Goal: Transaction & Acquisition: Book appointment/travel/reservation

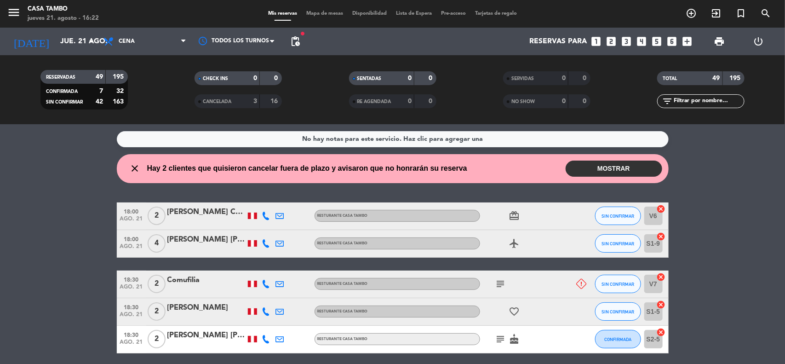
click at [613, 38] on icon "looks_two" at bounding box center [612, 41] width 12 height 12
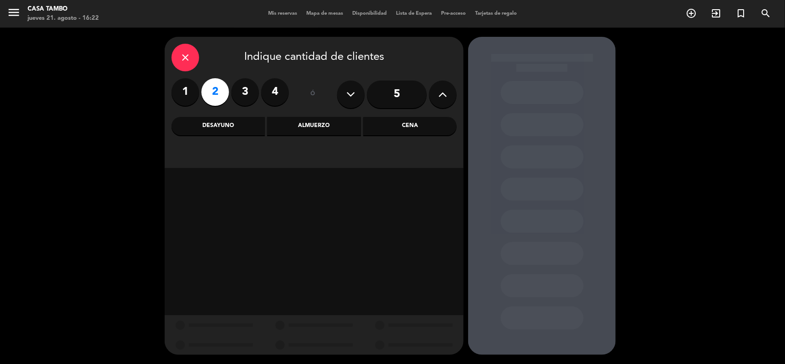
click at [323, 125] on div "Almuerzo" at bounding box center [313, 126] width 93 height 18
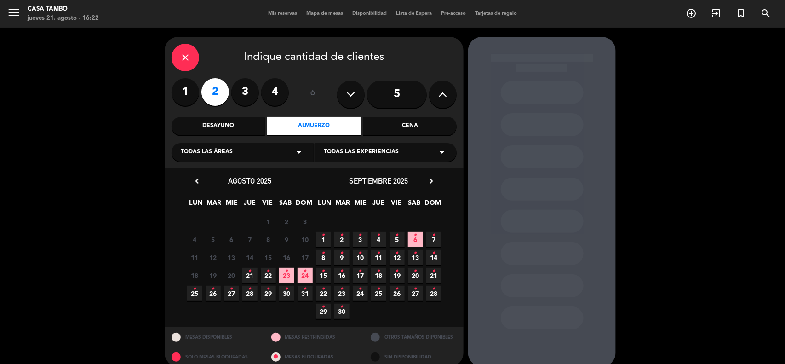
click at [286, 272] on icon "•" at bounding box center [286, 271] width 3 height 15
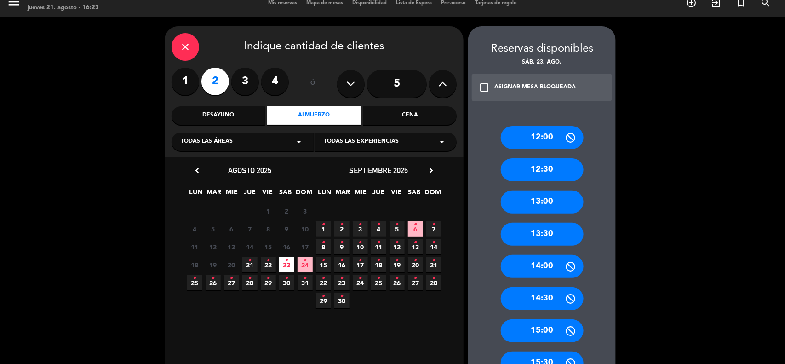
click at [557, 201] on div "13:00" at bounding box center [542, 201] width 83 height 23
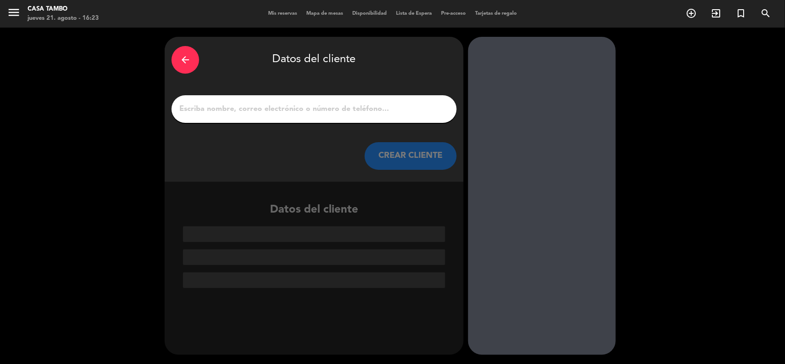
scroll to position [0, 0]
click at [344, 102] on div at bounding box center [314, 109] width 285 height 28
click at [368, 125] on div "arrow_back Datos del cliente CREAR CLIENTE" at bounding box center [314, 109] width 299 height 145
click at [366, 109] on input "1" at bounding box center [314, 109] width 271 height 13
paste input "[PERSON_NAME]"
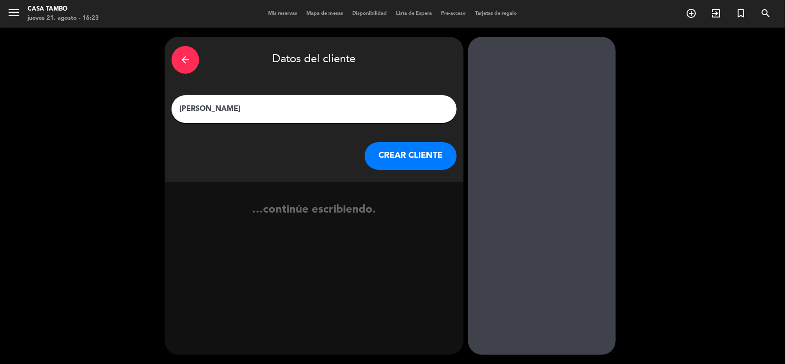
type input "[PERSON_NAME]"
click at [410, 150] on button "CREAR CLIENTE" at bounding box center [411, 156] width 92 height 28
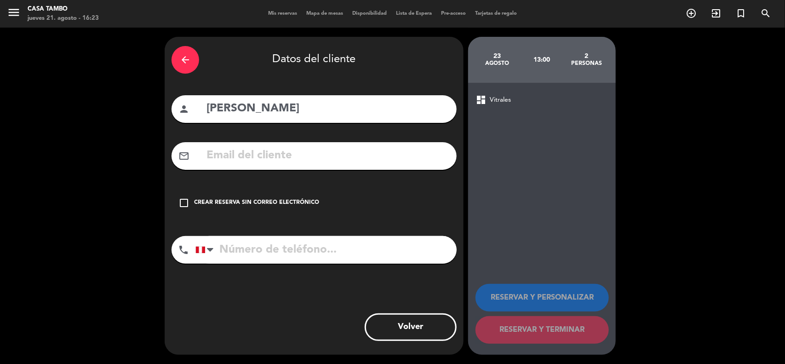
click at [316, 254] on input "tel" at bounding box center [326, 250] width 261 height 28
paste input "932432102"
type input "932432102"
click at [308, 158] on input "text" at bounding box center [328, 155] width 244 height 19
paste input "[EMAIL_ADDRESS][DOMAIN_NAME]"
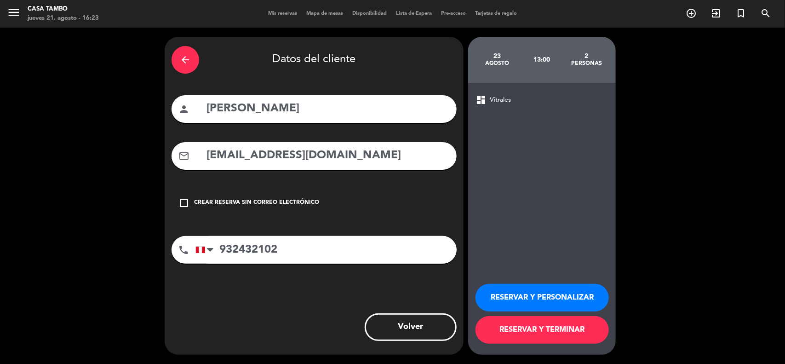
type input "[EMAIL_ADDRESS][DOMAIN_NAME]"
click at [504, 275] on button "RESERVAR Y PERSONALIZAR" at bounding box center [542, 298] width 133 height 28
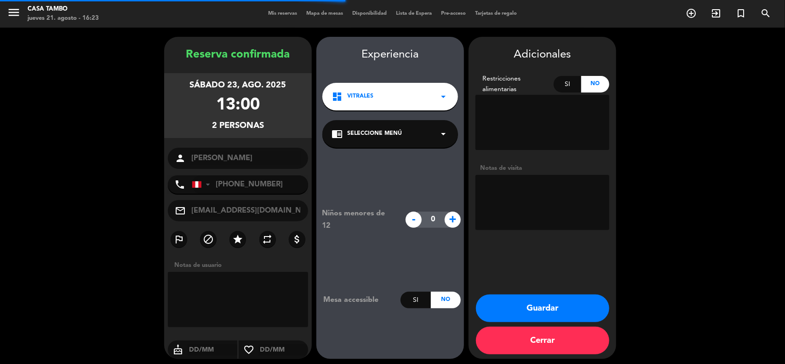
scroll to position [4, 0]
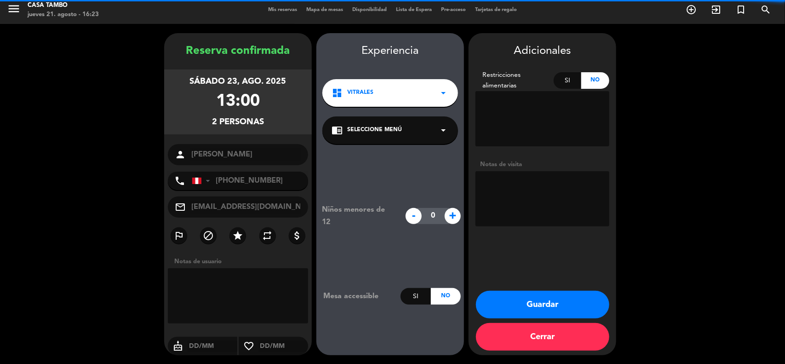
click at [364, 133] on span "Seleccione Menú" at bounding box center [374, 130] width 55 height 9
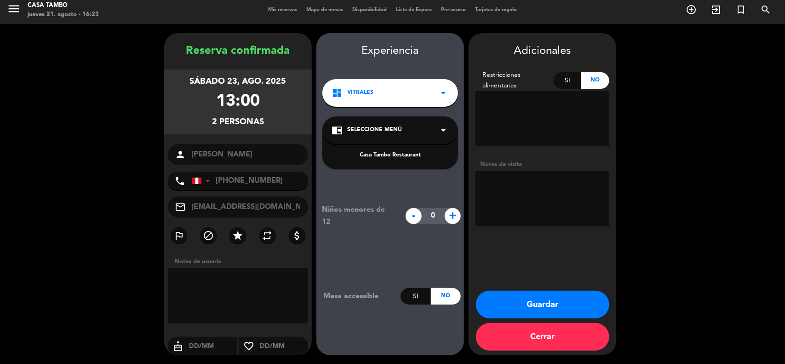
click at [395, 152] on div "Casa Tambo Restaurant" at bounding box center [390, 155] width 117 height 9
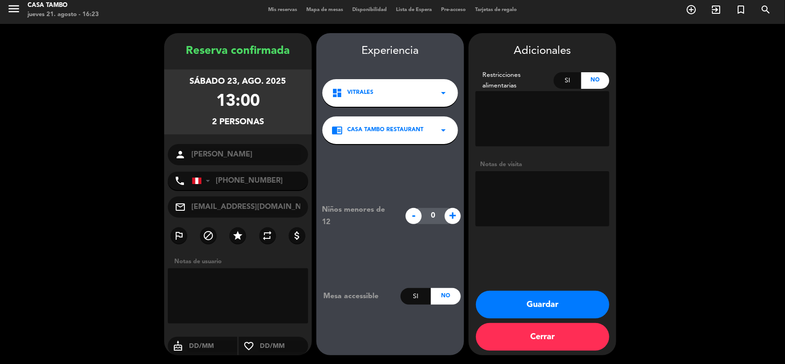
click at [523, 275] on button "Guardar" at bounding box center [542, 305] width 133 height 28
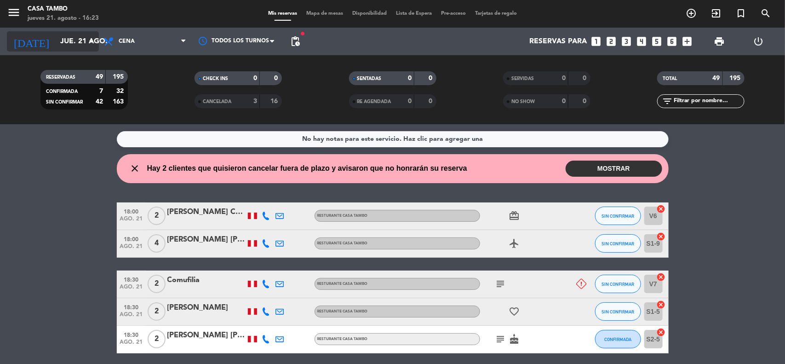
click at [56, 47] on input "jue. 21 ago." at bounding box center [104, 42] width 97 height 18
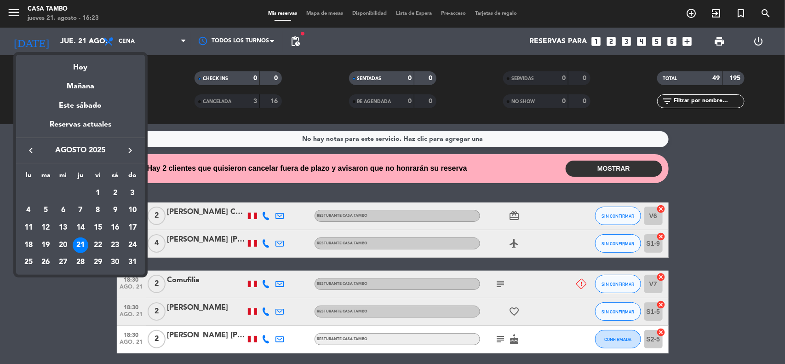
click at [25, 274] on div "lu ma [PERSON_NAME] vi sá do AGO. 1 2 3 4 5 6 7 8 9 10 11 12 13 14 15 16 17 18 …" at bounding box center [80, 218] width 129 height 111
drag, startPoint x: 46, startPoint y: 295, endPoint x: 55, endPoint y: 295, distance: 9.2
click at [47, 275] on div at bounding box center [392, 182] width 785 height 364
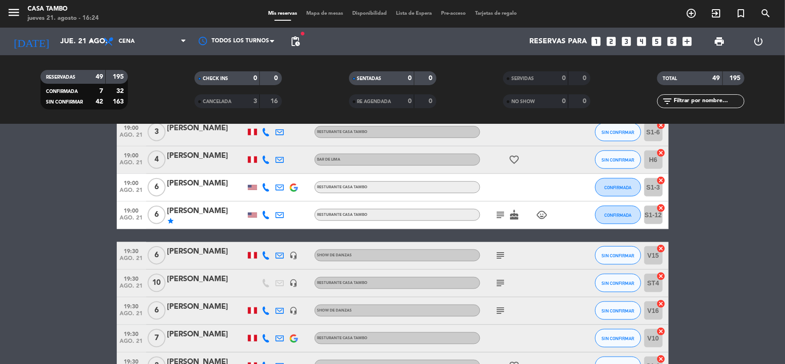
scroll to position [460, 0]
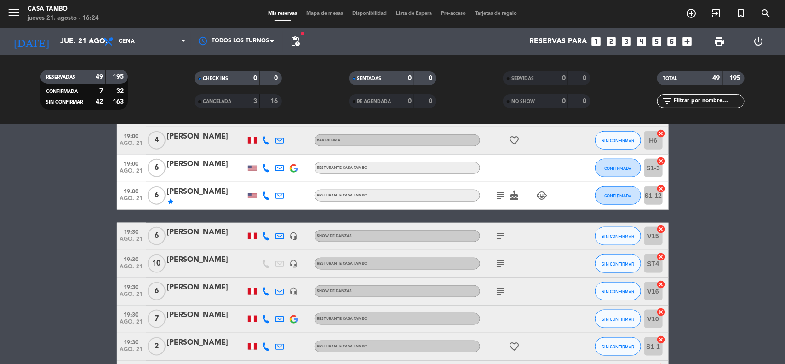
click at [202, 170] on div "[PERSON_NAME]" at bounding box center [206, 164] width 78 height 12
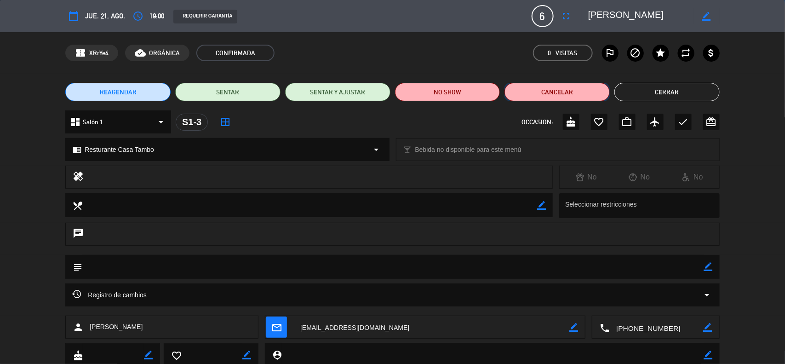
click at [555, 97] on button "Cancelar" at bounding box center [557, 92] width 105 height 18
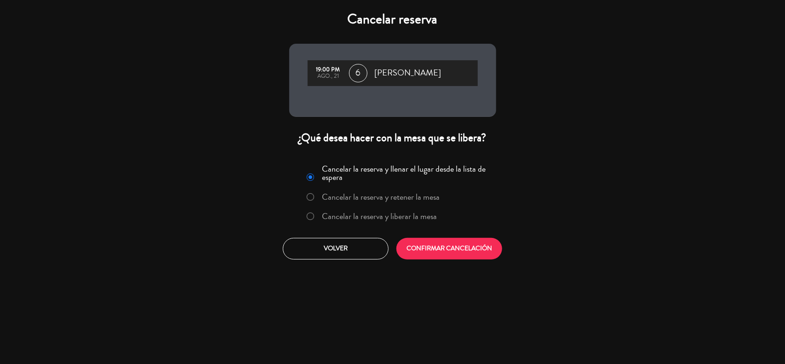
click at [349, 218] on label "Cancelar la reserva y liberar la mesa" at bounding box center [379, 216] width 115 height 8
click at [451, 250] on button "CONFIRMAR CANCELACIÓN" at bounding box center [450, 249] width 106 height 22
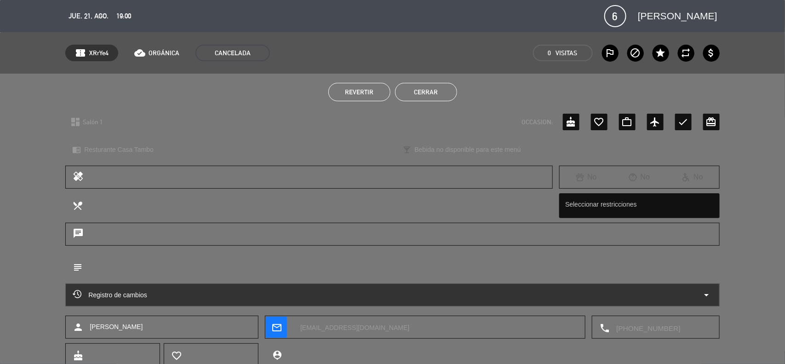
click at [433, 87] on button "Cerrar" at bounding box center [426, 92] width 62 height 18
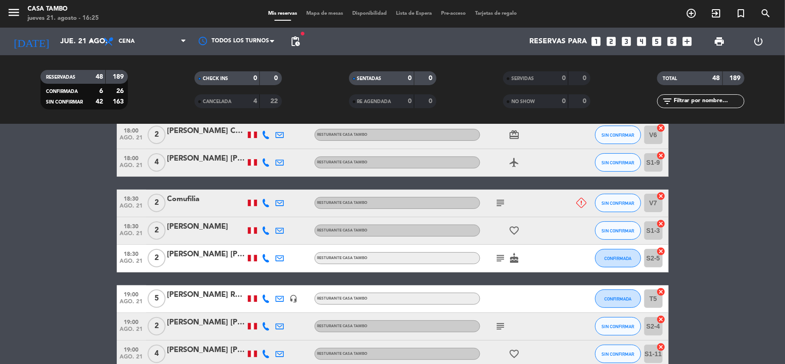
scroll to position [58, 0]
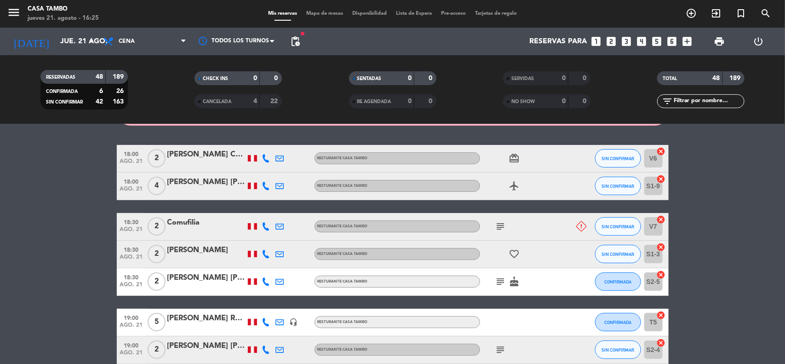
click at [183, 219] on div "Comufilia" at bounding box center [206, 223] width 78 height 12
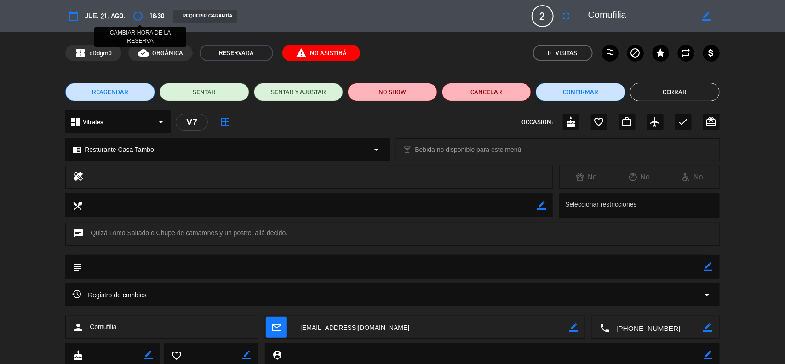
click at [138, 12] on icon "access_time" at bounding box center [138, 16] width 11 height 11
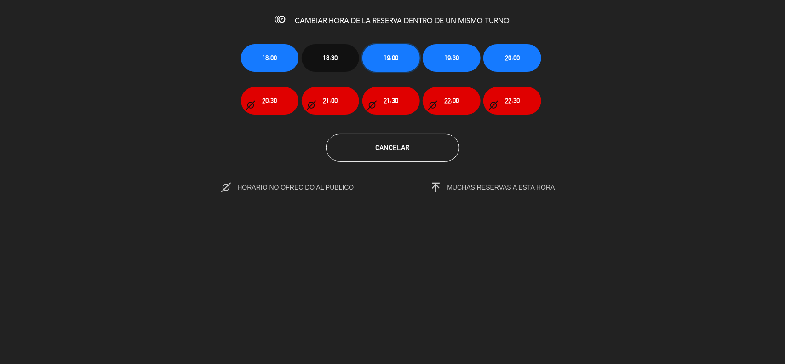
click at [388, 60] on span "19:00" at bounding box center [391, 57] width 15 height 11
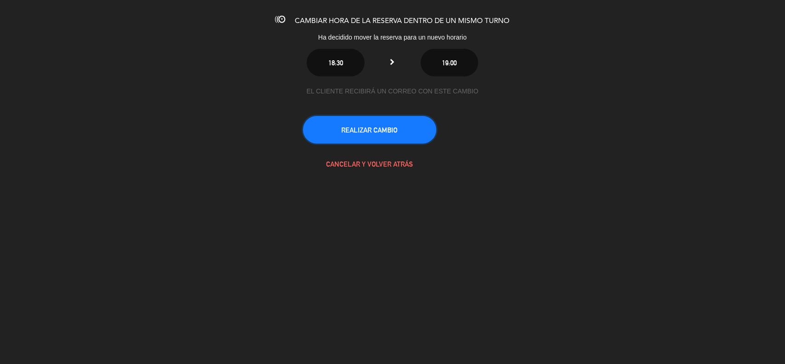
click at [403, 129] on button "REALIZAR CAMBIO" at bounding box center [369, 130] width 133 height 28
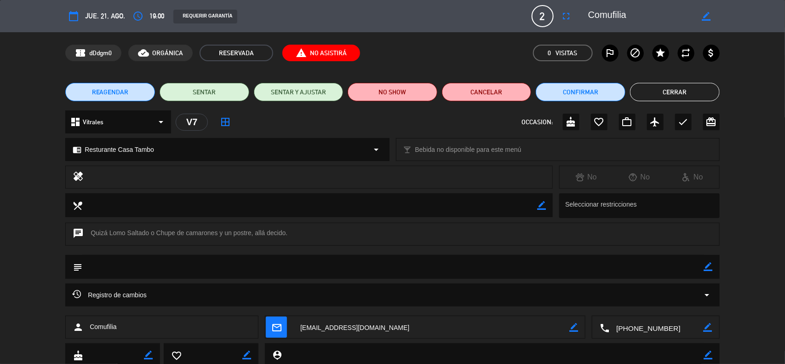
click at [628, 90] on button "Cerrar" at bounding box center [675, 92] width 90 height 18
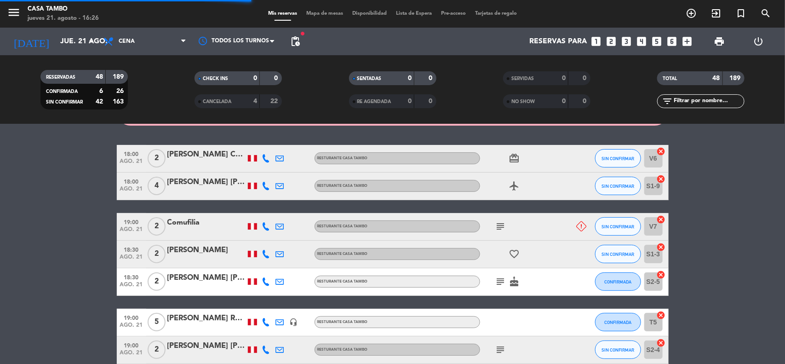
click at [628, 37] on div "Reservas para looks_one looks_two looks_3 looks_4 looks_5 looks_6 add_box" at bounding box center [501, 42] width 392 height 28
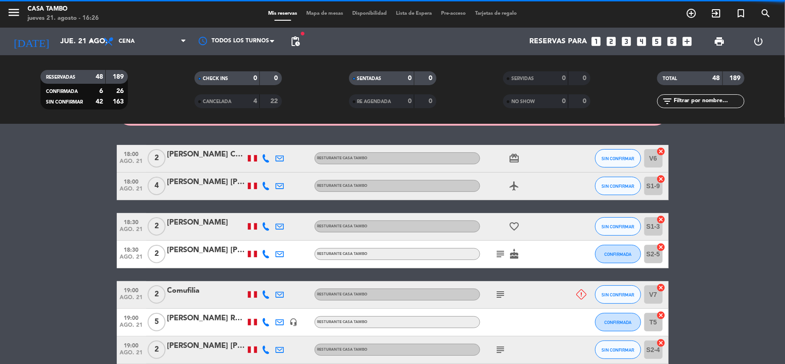
click at [628, 40] on icon "looks_4" at bounding box center [642, 41] width 12 height 12
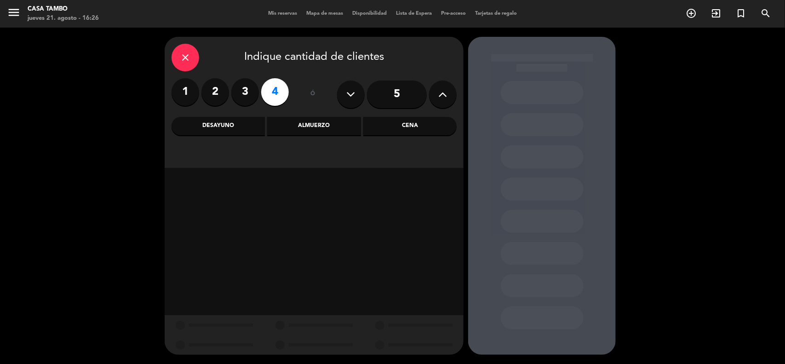
click at [328, 123] on div "Almuerzo" at bounding box center [313, 126] width 93 height 18
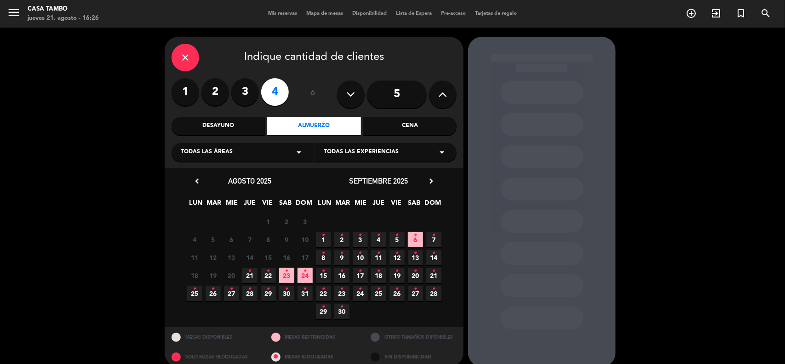
click at [264, 274] on span "22 •" at bounding box center [268, 275] width 15 height 15
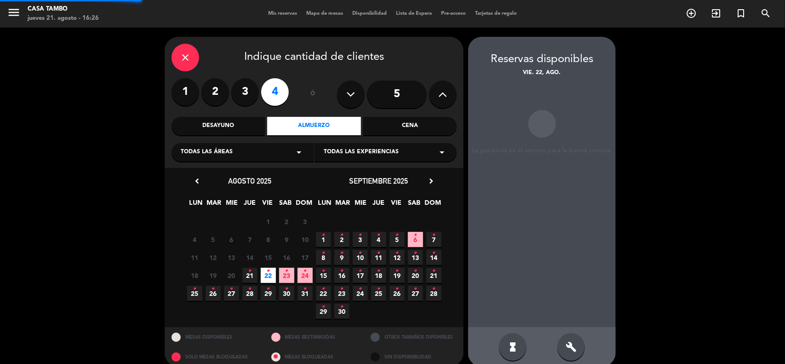
scroll to position [11, 0]
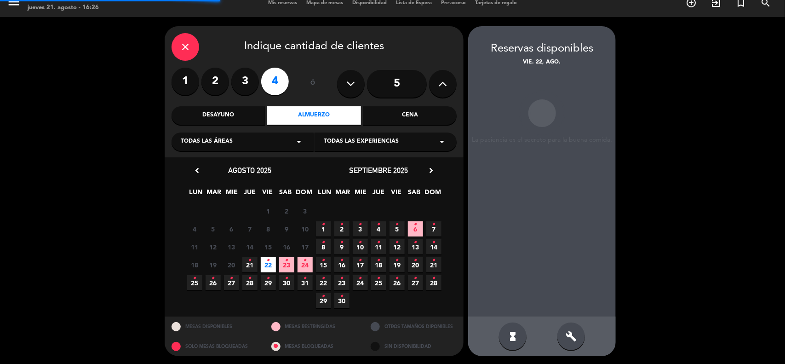
drag, startPoint x: 403, startPoint y: 102, endPoint x: 405, endPoint y: 116, distance: 14.1
click at [403, 104] on div "close Indique cantidad de clientes 1 2 3 4 ó 5 Desayuno Almuerzo Cena Todas las…" at bounding box center [314, 91] width 299 height 131
click at [405, 116] on div "Cena" at bounding box center [410, 115] width 93 height 18
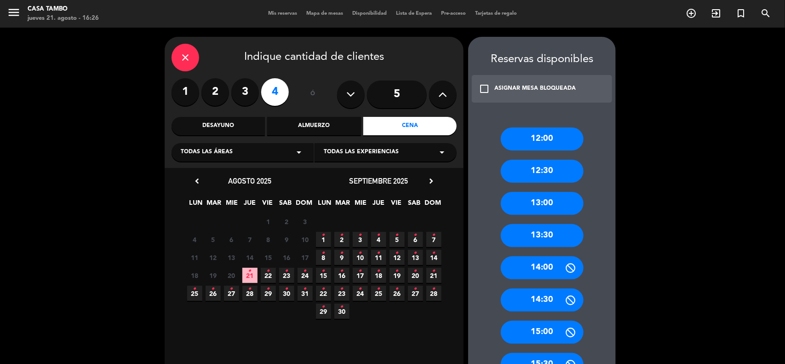
click at [265, 270] on span "22 •" at bounding box center [268, 275] width 15 height 15
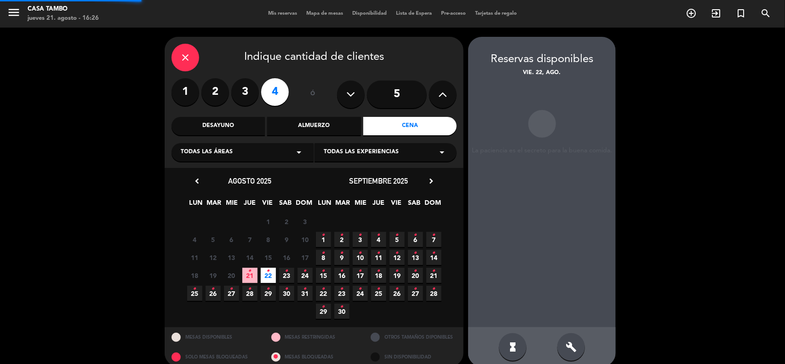
scroll to position [11, 0]
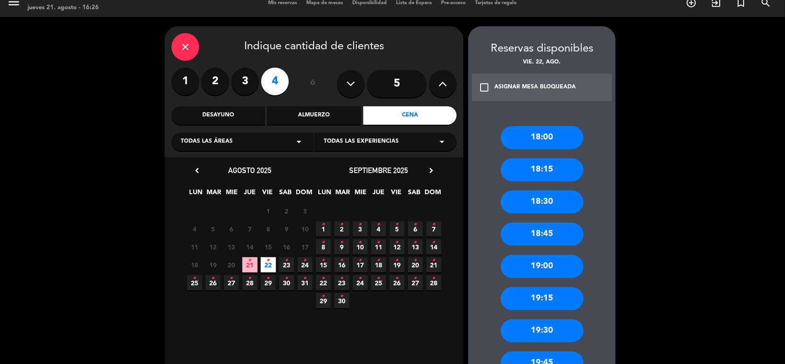
click at [551, 267] on div "19:00" at bounding box center [542, 266] width 83 height 23
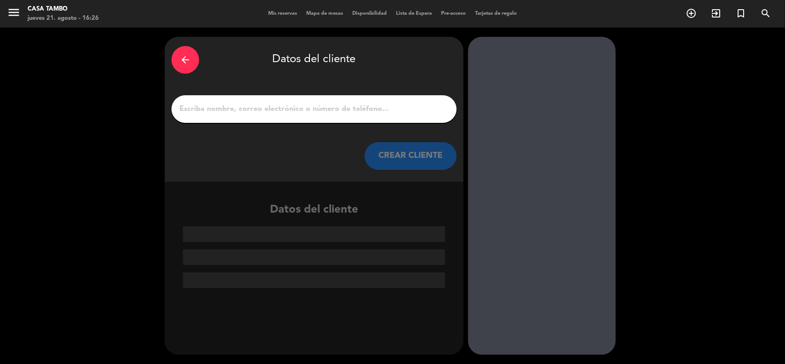
click at [372, 110] on input "1" at bounding box center [314, 109] width 271 height 13
paste input "[PERSON_NAME] [PERSON_NAME]"
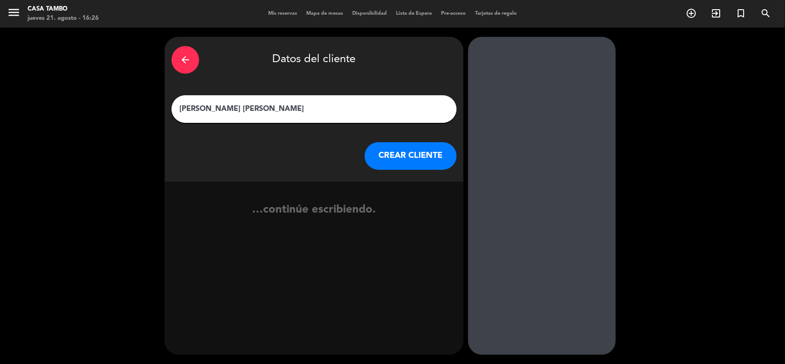
type input "[PERSON_NAME] [PERSON_NAME]"
click at [412, 159] on button "CREAR CLIENTE" at bounding box center [411, 156] width 92 height 28
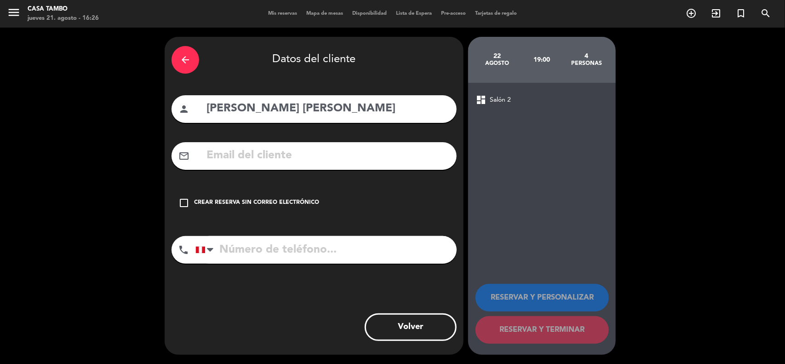
click at [330, 249] on input "tel" at bounding box center [326, 250] width 261 height 28
paste input "947207980"
type input "947207980"
click at [311, 157] on input "text" at bounding box center [328, 155] width 244 height 19
paste input "Vilcarana@ [DOMAIN_NAME]"
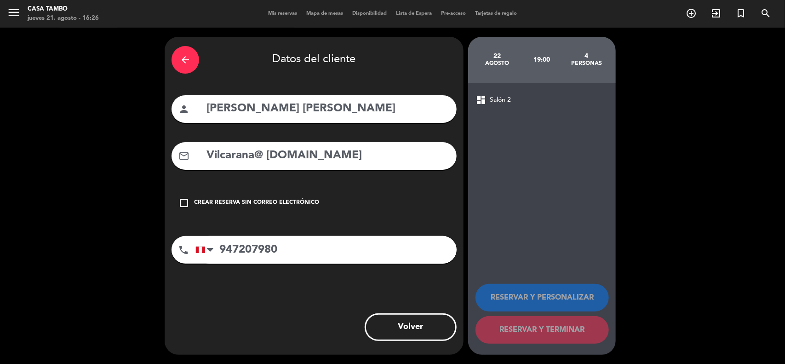
click at [265, 158] on input "Vilcarana@ [DOMAIN_NAME]" at bounding box center [328, 155] width 244 height 19
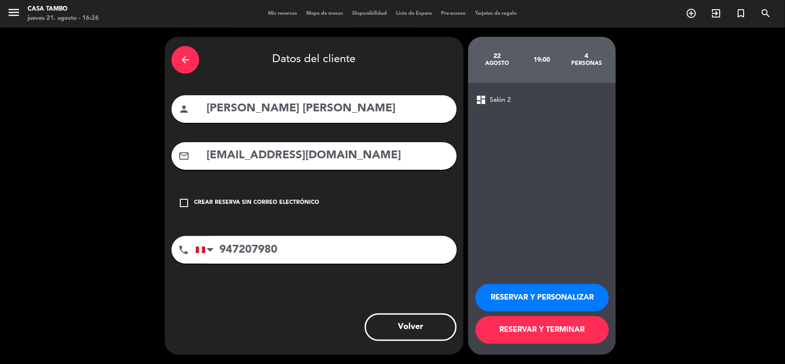
type input "[EMAIL_ADDRESS][DOMAIN_NAME]"
click at [519, 275] on button "RESERVAR Y PERSONALIZAR" at bounding box center [542, 298] width 133 height 28
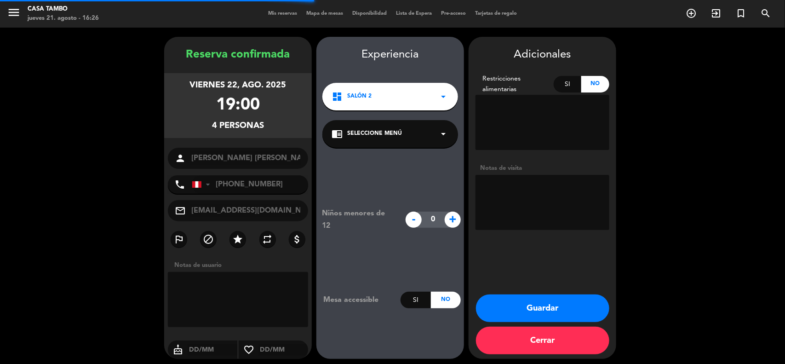
scroll to position [4, 0]
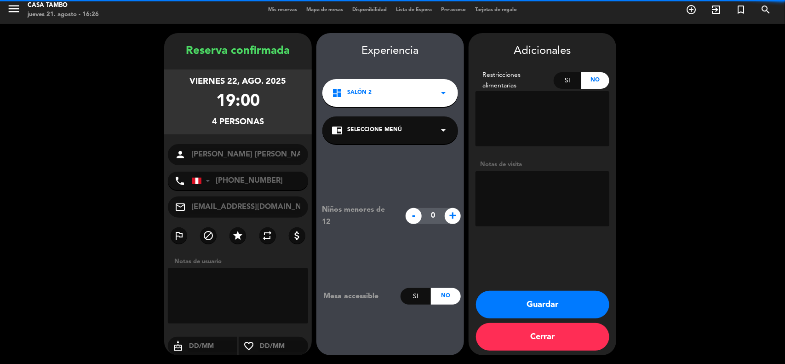
click at [414, 132] on div "chrome_reader_mode Seleccione Menú arrow_drop_down" at bounding box center [391, 130] width 136 height 28
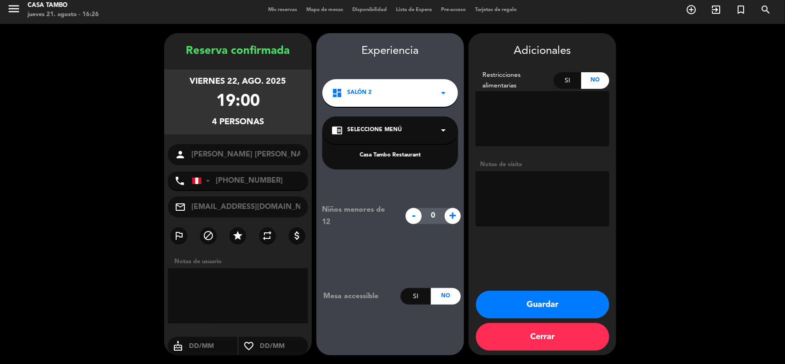
click at [418, 153] on div "Casa Tambo Restaurant" at bounding box center [390, 155] width 117 height 9
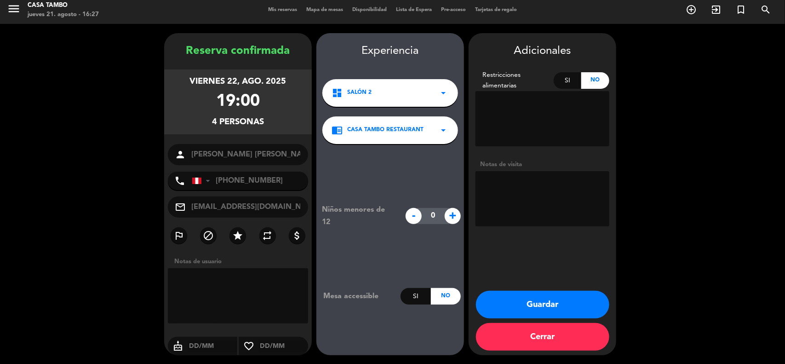
click at [554, 275] on button "Guardar" at bounding box center [542, 305] width 133 height 28
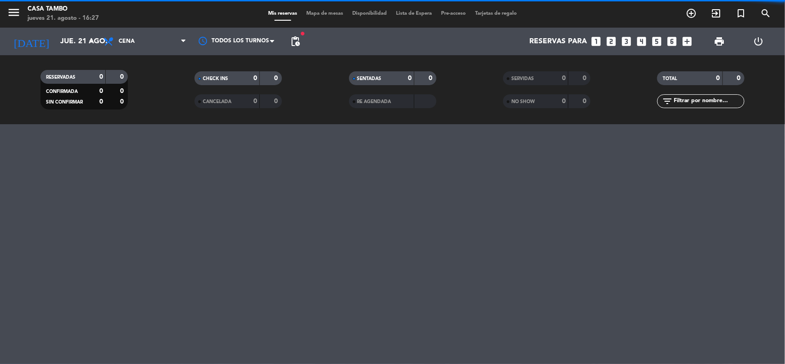
click at [615, 44] on icon "looks_two" at bounding box center [612, 41] width 12 height 12
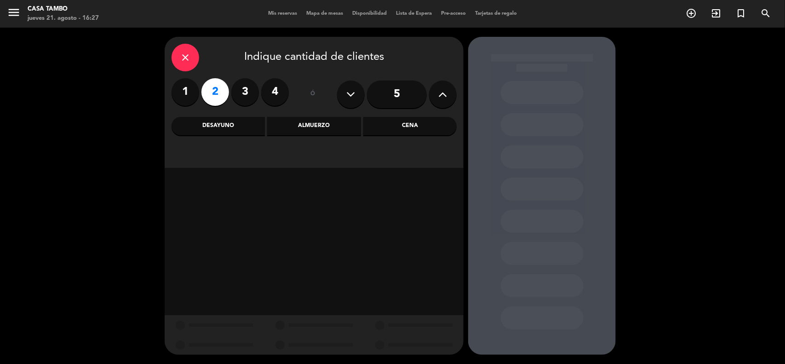
click at [314, 127] on div "Almuerzo" at bounding box center [313, 126] width 93 height 18
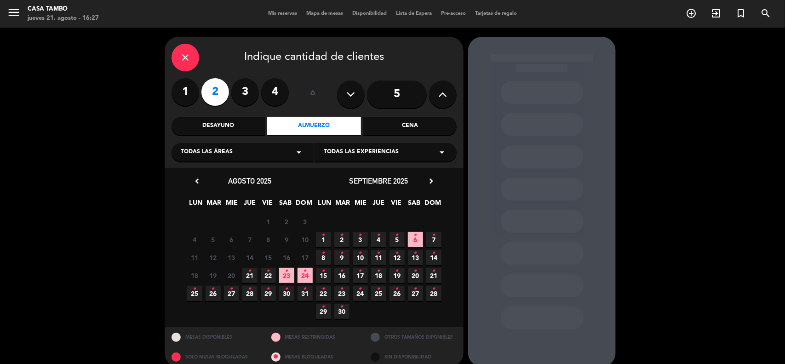
click at [263, 88] on label "4" at bounding box center [275, 92] width 28 height 28
click at [306, 272] on icon "•" at bounding box center [305, 271] width 3 height 15
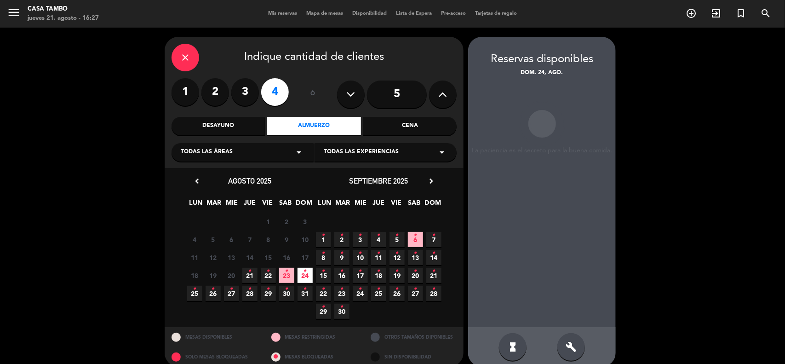
scroll to position [11, 0]
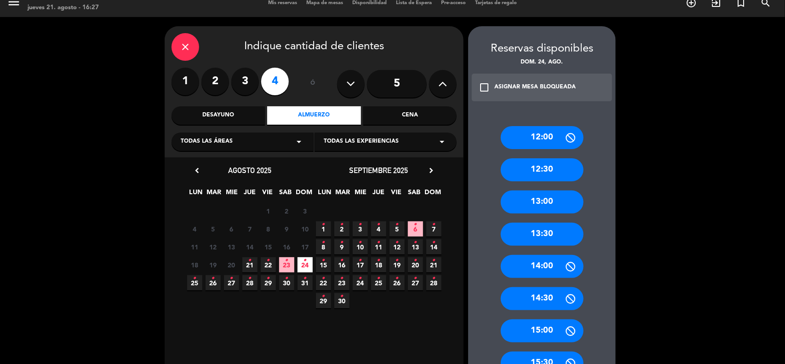
click at [550, 267] on div "14:00" at bounding box center [542, 266] width 83 height 23
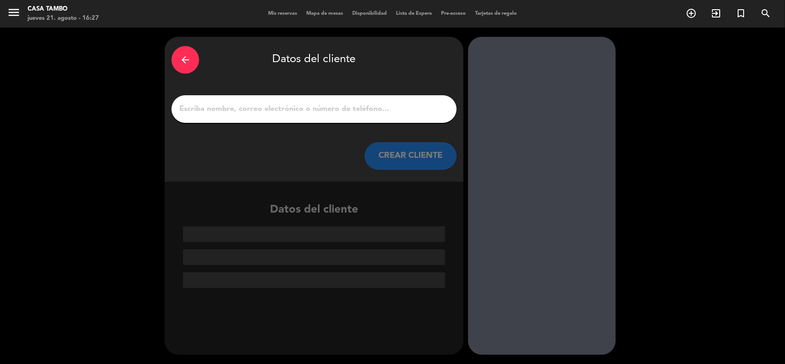
click at [360, 111] on input "1" at bounding box center [314, 109] width 271 height 13
paste input "[PERSON_NAME] Cossi"
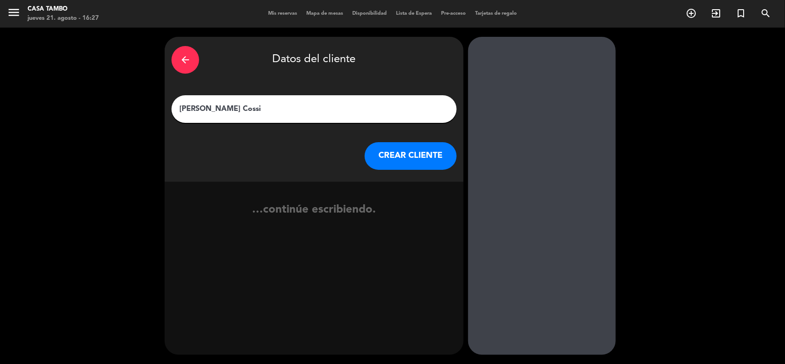
type input "[PERSON_NAME] Cossi"
click at [403, 165] on button "CREAR CLIENTE" at bounding box center [411, 156] width 92 height 28
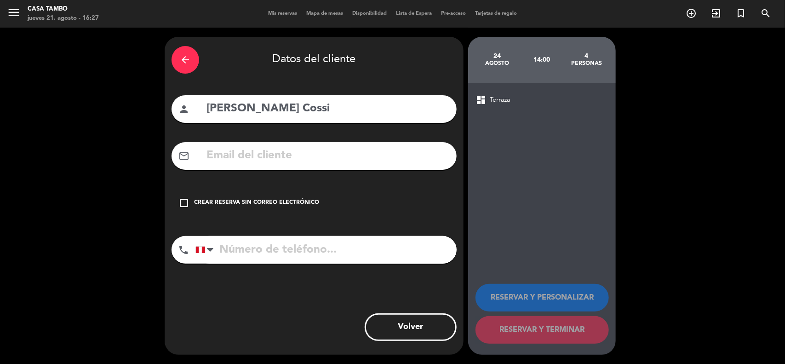
click at [370, 249] on input "tel" at bounding box center [326, 250] width 261 height 28
paste input "990085474"
type input "990085474"
click at [321, 155] on input "text" at bounding box center [328, 155] width 244 height 19
paste input "[EMAIL_ADDRESS][DOMAIN_NAME]"
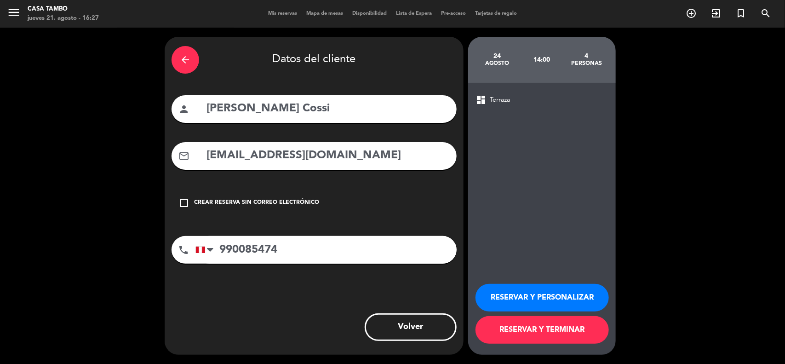
type input "[EMAIL_ADDRESS][DOMAIN_NAME]"
click at [520, 275] on button "RESERVAR Y PERSONALIZAR" at bounding box center [542, 298] width 133 height 28
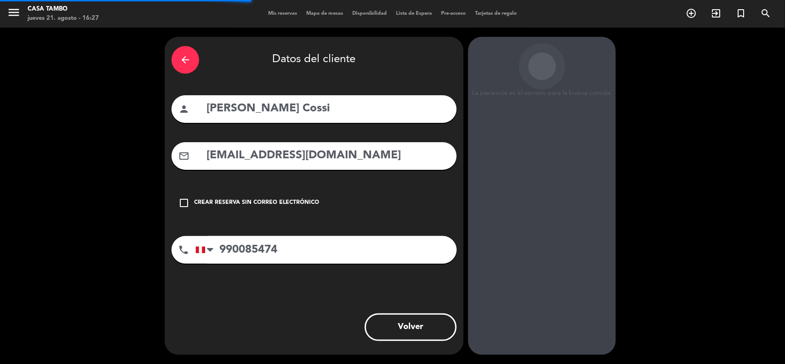
scroll to position [4, 0]
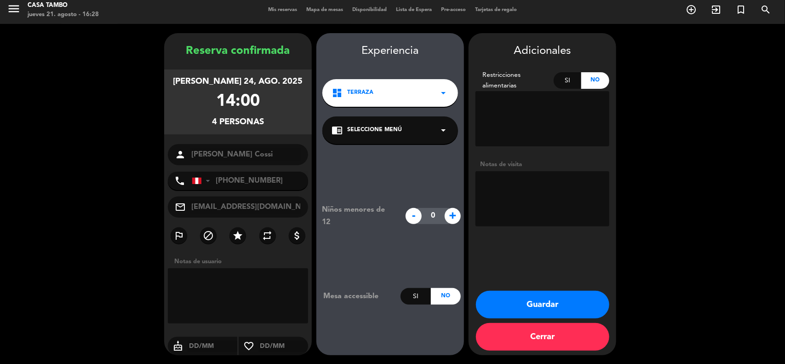
click at [396, 127] on span "Seleccione Menú" at bounding box center [374, 130] width 55 height 9
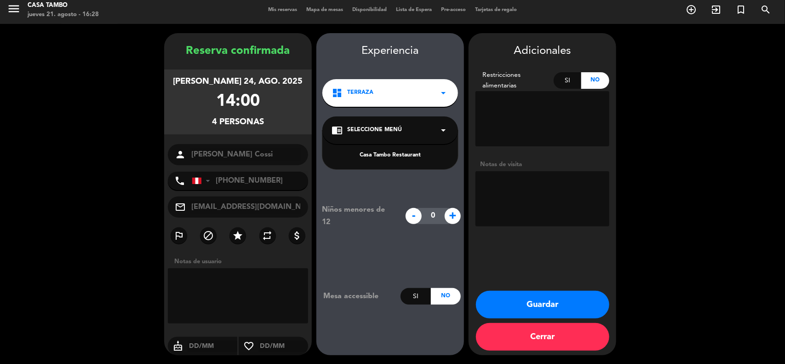
click at [401, 162] on div "Casa Tambo Restaurant" at bounding box center [391, 149] width 136 height 39
click at [401, 158] on div "Casa Tambo Restaurant" at bounding box center [390, 155] width 117 height 9
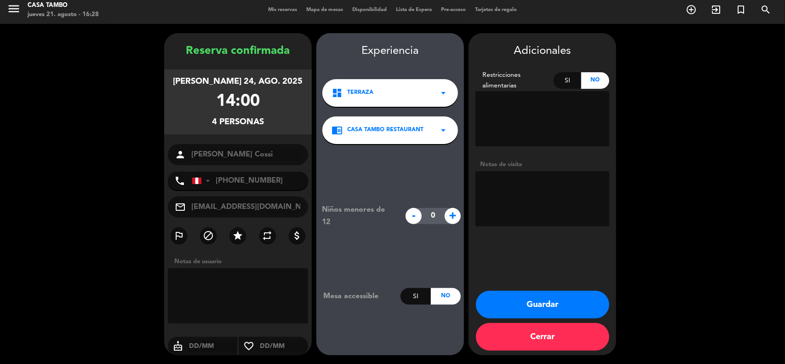
click at [571, 275] on button "Guardar" at bounding box center [542, 305] width 133 height 28
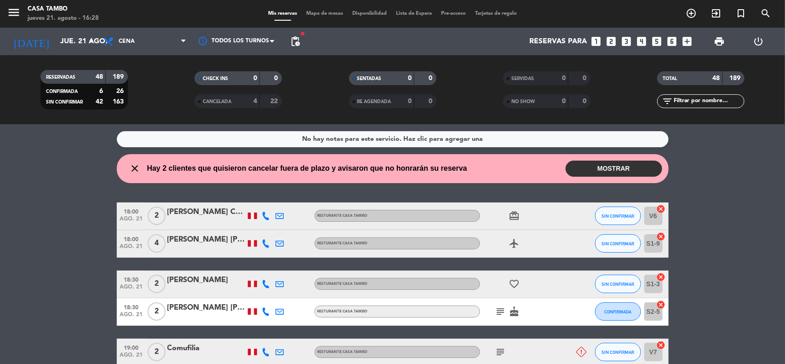
click at [489, 26] on div "menu Casa Tambo jueves 21. agosto - 16:28 Mis reservas Mapa de mesas Disponibil…" at bounding box center [392, 14] width 785 height 28
click at [611, 38] on icon "looks_two" at bounding box center [612, 41] width 12 height 12
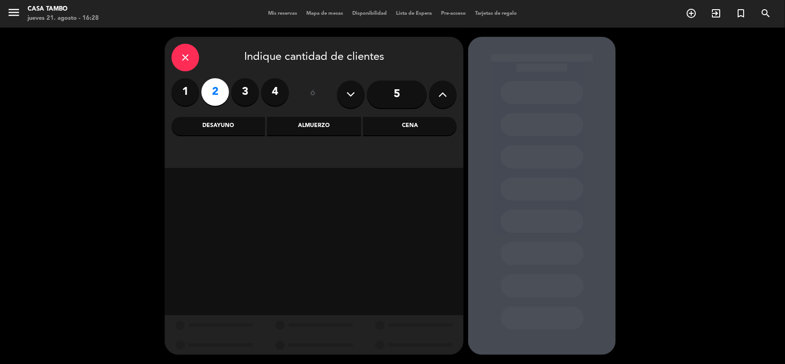
click at [305, 121] on div "Almuerzo" at bounding box center [313, 126] width 93 height 18
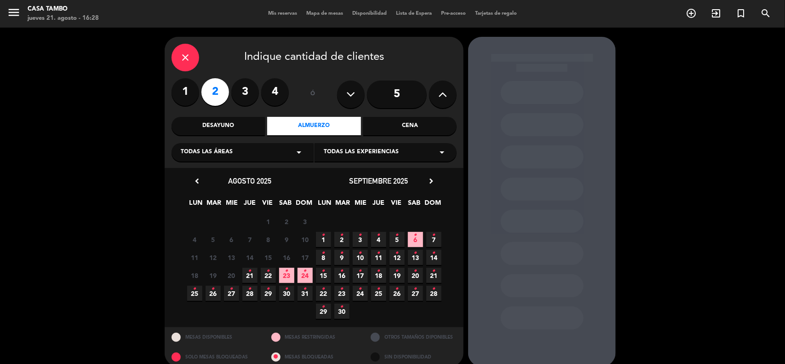
click at [214, 275] on icon "•" at bounding box center [213, 289] width 3 height 15
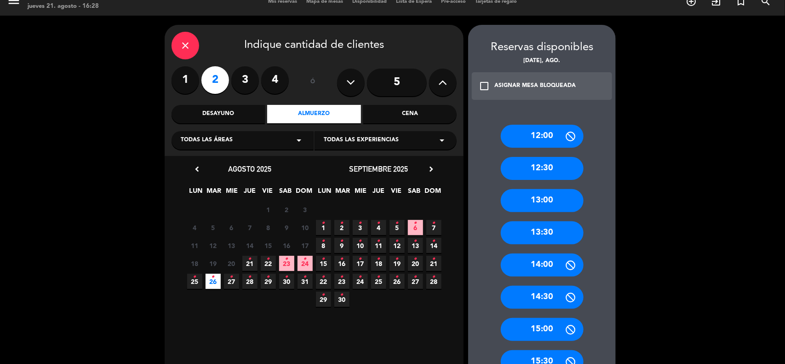
scroll to position [11, 0]
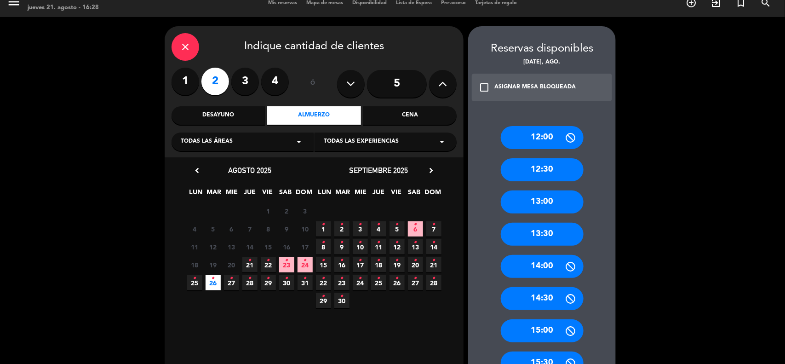
click at [547, 198] on div "13:00" at bounding box center [542, 201] width 83 height 23
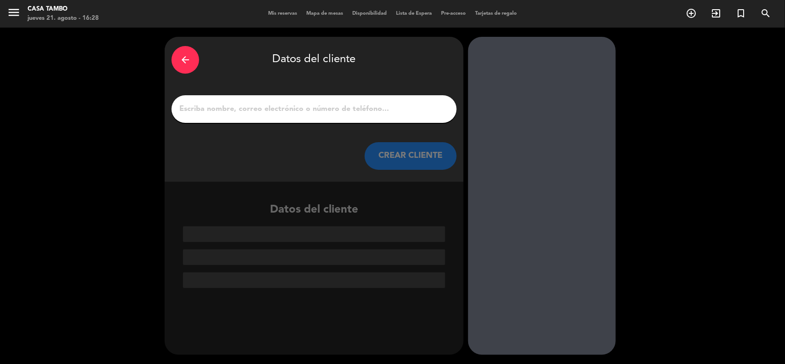
scroll to position [0, 0]
click at [189, 57] on icon "arrow_back" at bounding box center [185, 59] width 11 height 11
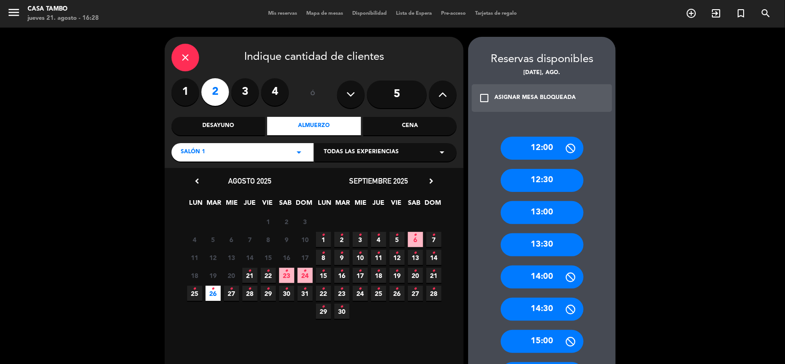
click at [544, 270] on div "14:00" at bounding box center [542, 276] width 83 height 23
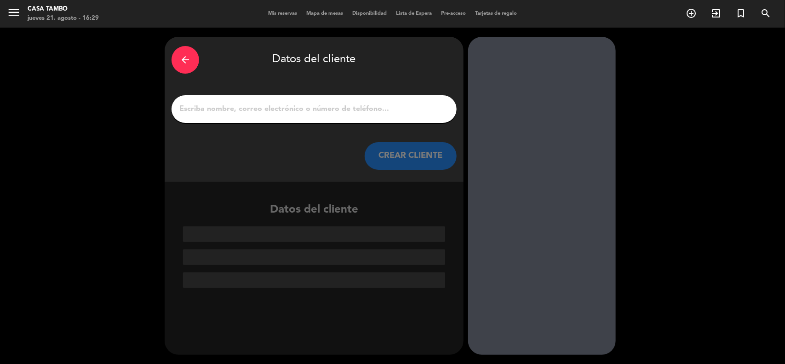
click at [360, 115] on div at bounding box center [314, 109] width 285 height 28
click at [358, 110] on input "1" at bounding box center [314, 109] width 271 height 13
paste input "[PERSON_NAME]"
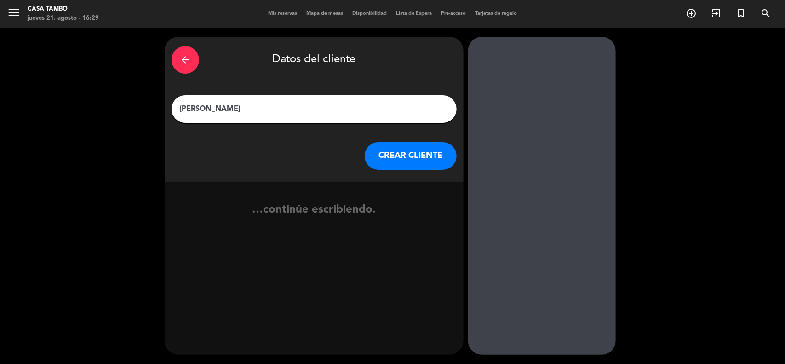
type input "[PERSON_NAME]"
click at [423, 162] on button "CREAR CLIENTE" at bounding box center [411, 156] width 92 height 28
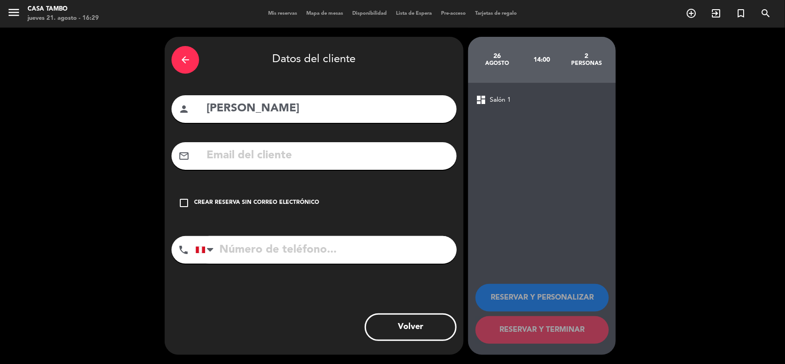
click at [355, 240] on input "tel" at bounding box center [326, 250] width 261 height 28
paste input "987711416"
type input "987711416"
click at [330, 152] on input "text" at bounding box center [328, 155] width 244 height 19
paste input "[EMAIL_ADDRESS][DOMAIN_NAME]"
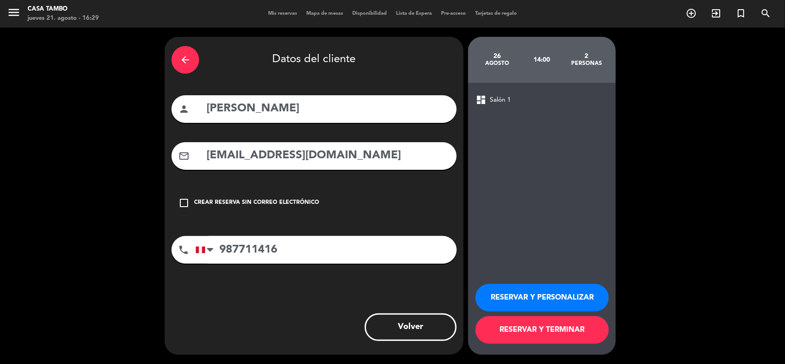
type input "[EMAIL_ADDRESS][DOMAIN_NAME]"
click at [504, 275] on button "RESERVAR Y PERSONALIZAR" at bounding box center [542, 298] width 133 height 28
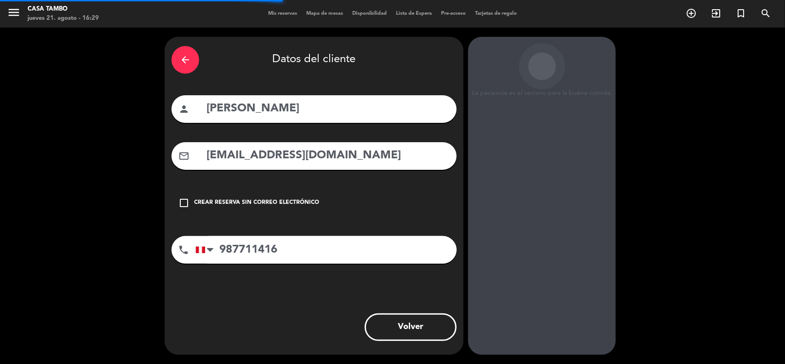
scroll to position [4, 0]
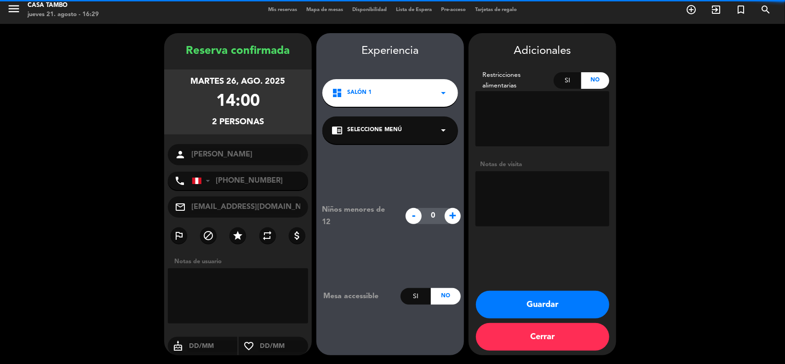
click at [391, 130] on span "Seleccione Menú" at bounding box center [374, 130] width 55 height 9
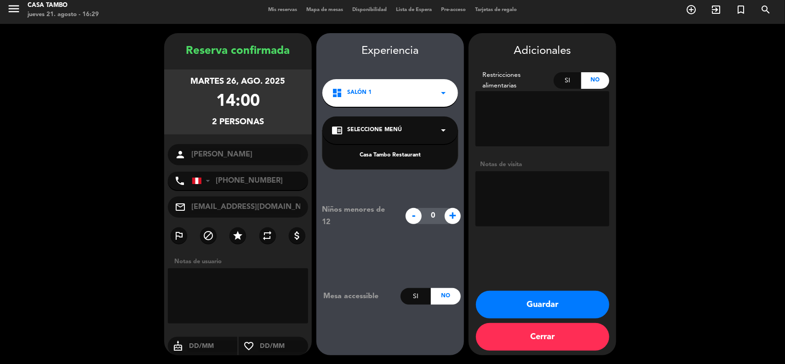
click at [404, 154] on div "Casa Tambo Restaurant" at bounding box center [390, 155] width 117 height 9
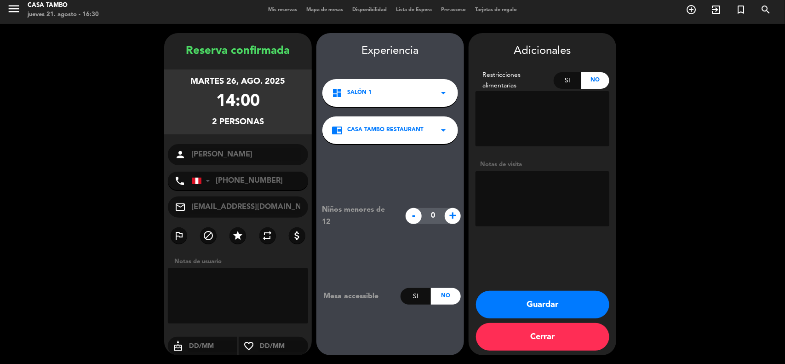
click at [546, 275] on button "Guardar" at bounding box center [542, 305] width 133 height 28
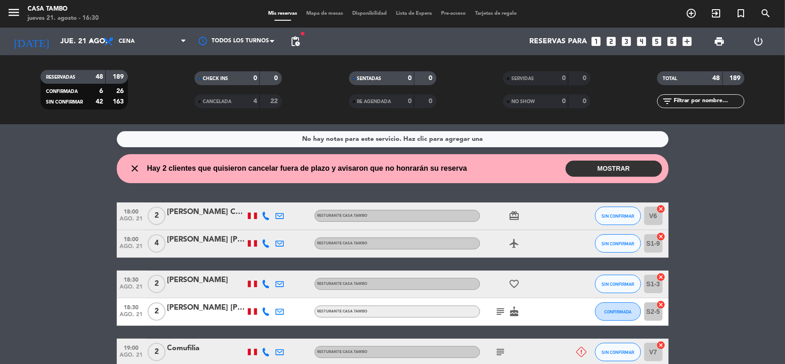
click at [178, 7] on div "menu Casa Tambo jueves 21. agosto - 16:30" at bounding box center [98, 14] width 196 height 22
